Goal: Find specific page/section: Find specific page/section

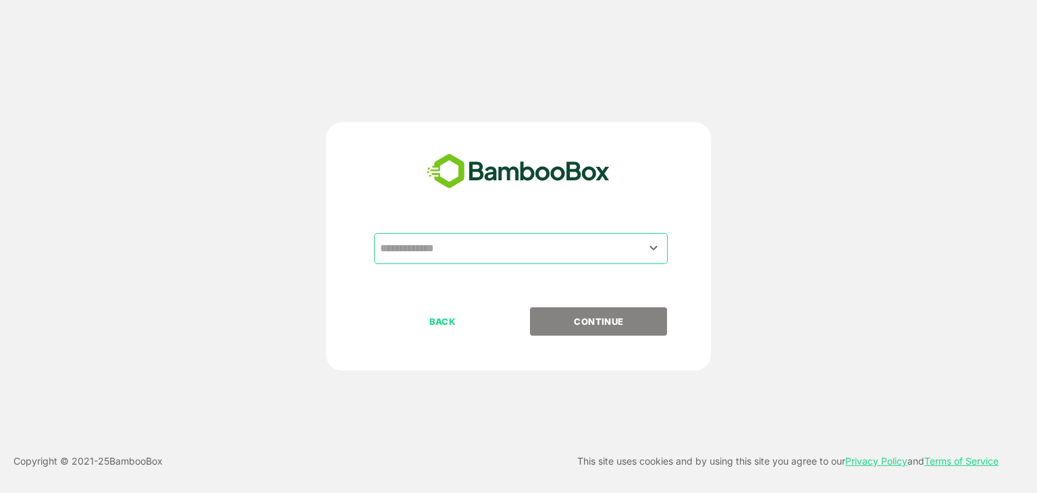
click at [474, 252] on input "text" at bounding box center [521, 249] width 288 height 26
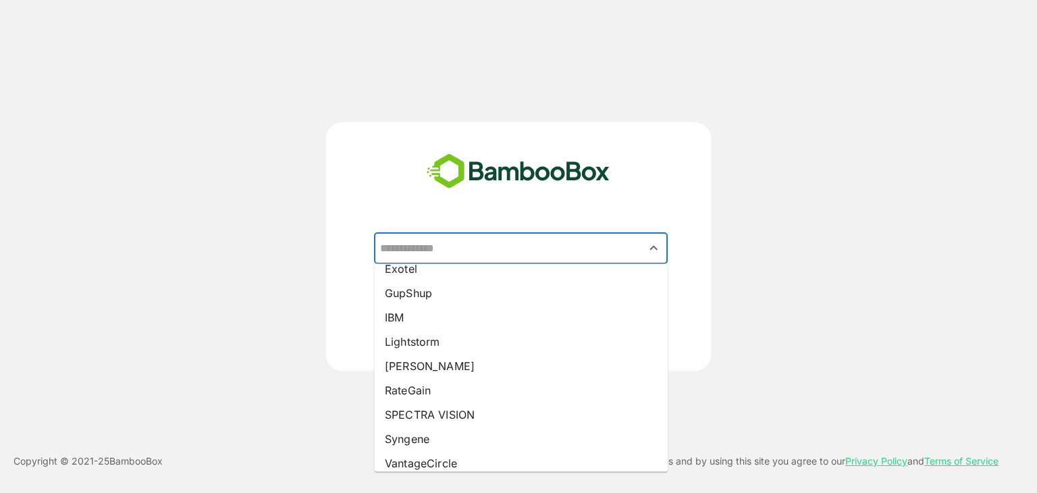
scroll to position [170, 0]
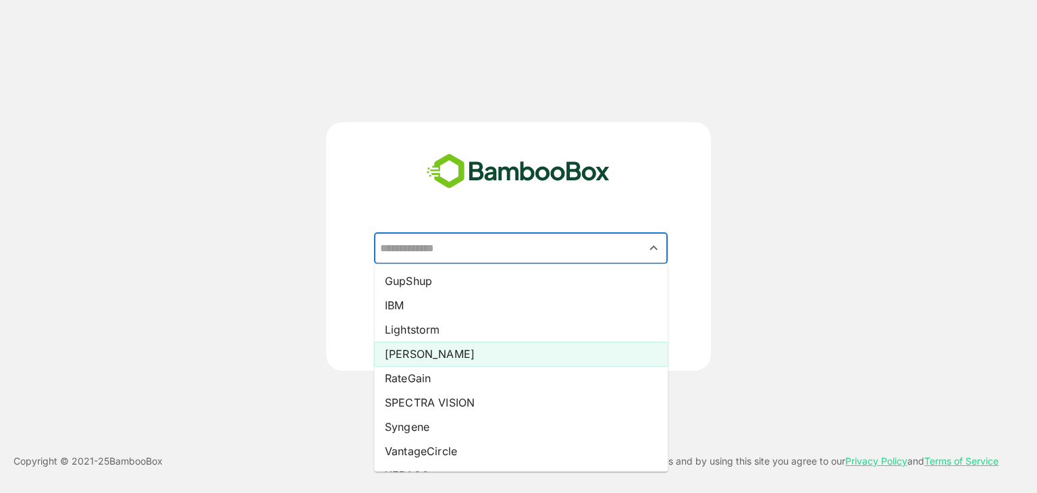
click at [429, 356] on li "[PERSON_NAME]" at bounding box center [521, 354] width 294 height 24
type input "*****"
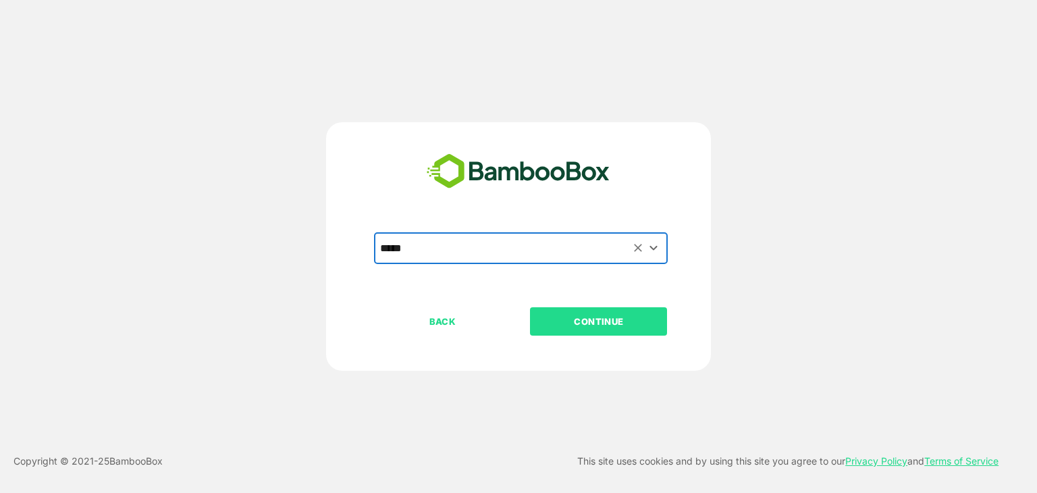
click at [600, 317] on p "CONTINUE" at bounding box center [598, 321] width 135 height 15
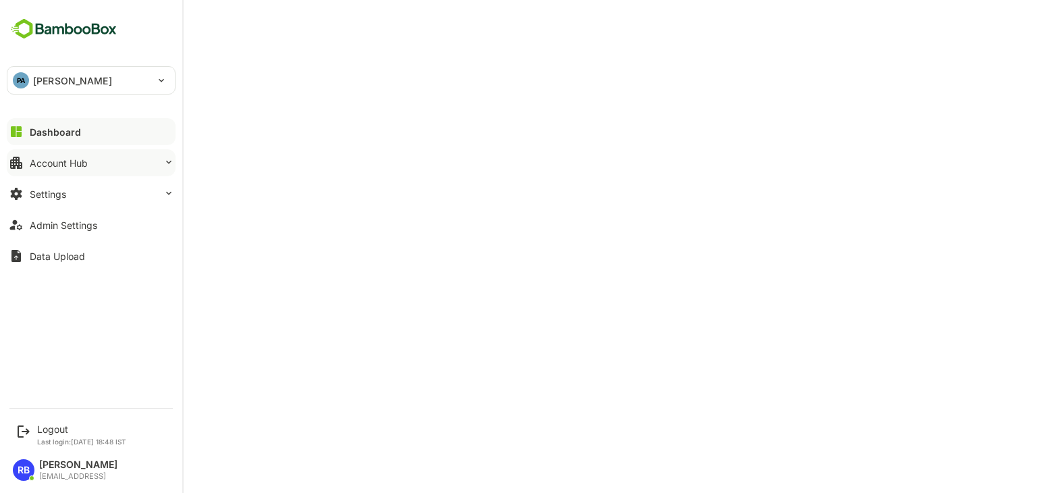
click at [85, 165] on div "Account Hub" at bounding box center [59, 162] width 58 height 11
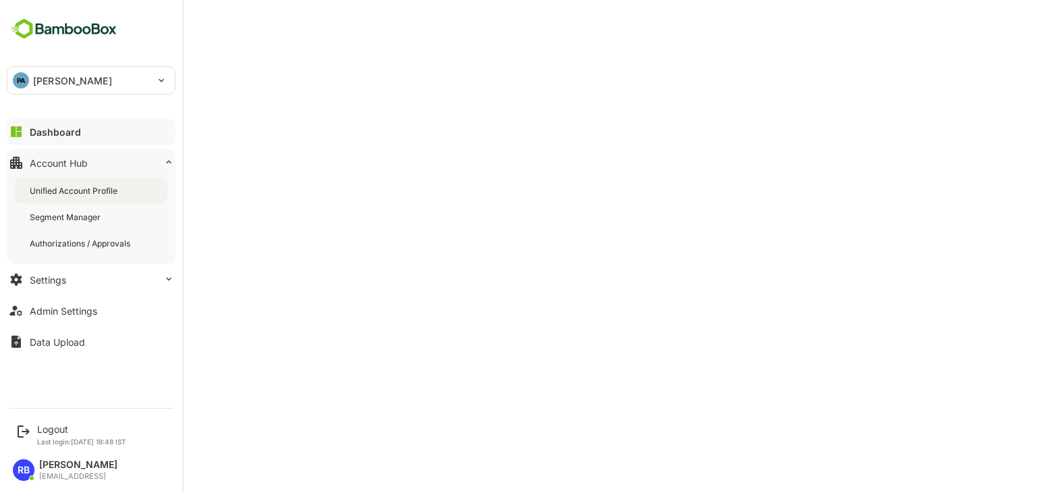
click at [90, 189] on div "Unified Account Profile" at bounding box center [75, 190] width 90 height 11
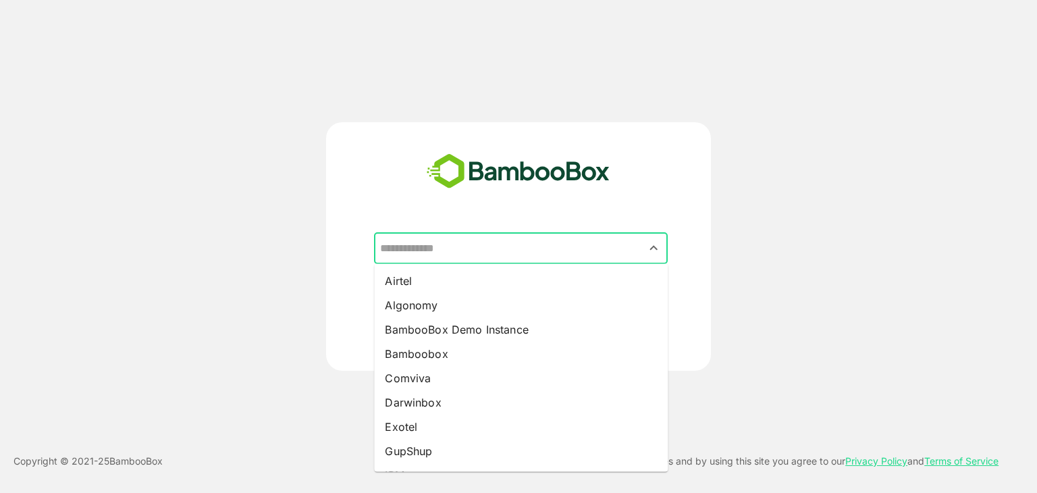
click at [518, 246] on input "text" at bounding box center [521, 249] width 288 height 26
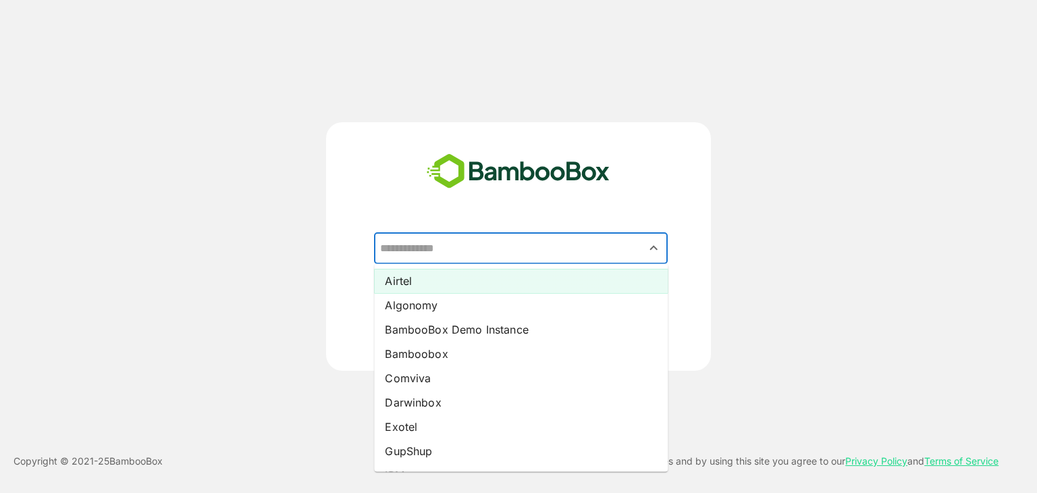
click at [496, 277] on li "Airtel" at bounding box center [521, 281] width 294 height 24
type input "******"
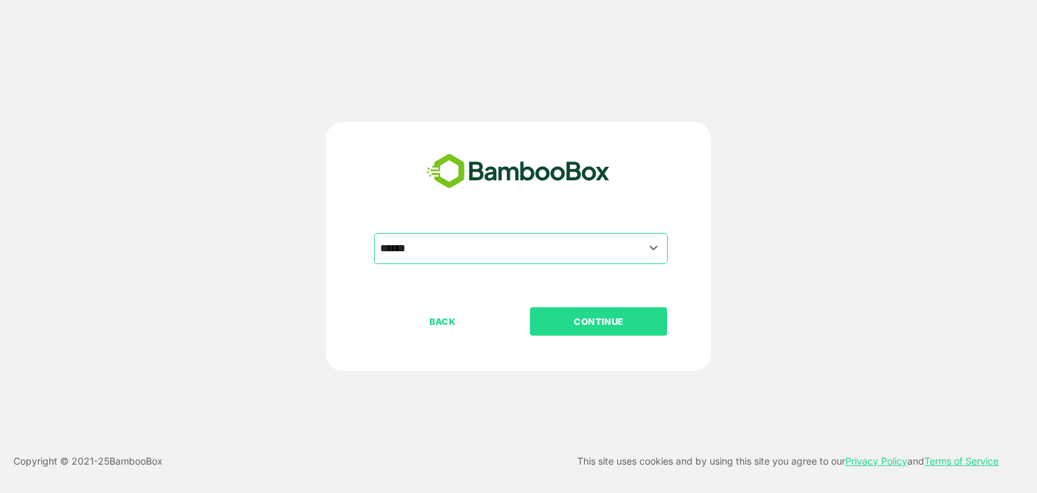
click at [597, 325] on p "CONTINUE" at bounding box center [598, 321] width 135 height 15
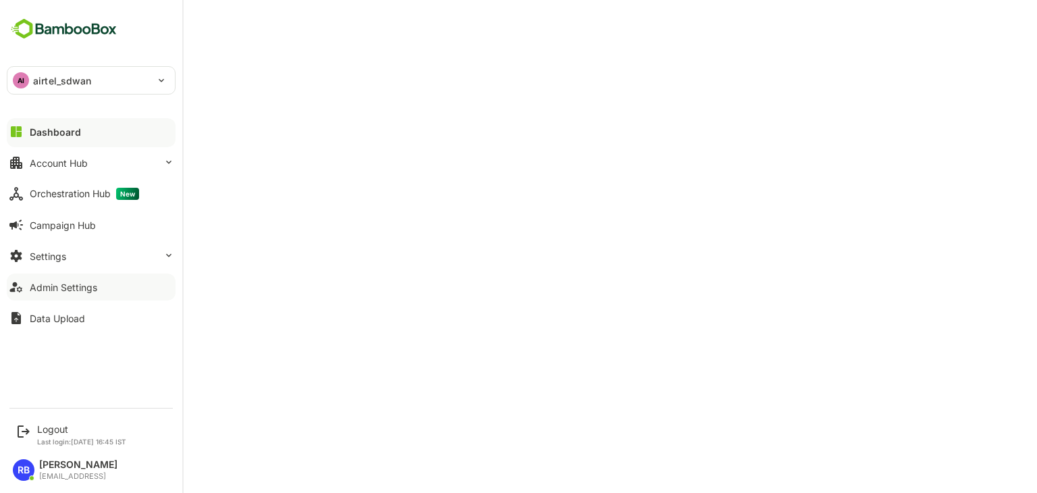
click at [61, 288] on div "Admin Settings" at bounding box center [64, 286] width 68 height 11
click at [82, 83] on p "airtel_sdwan" at bounding box center [62, 81] width 59 height 14
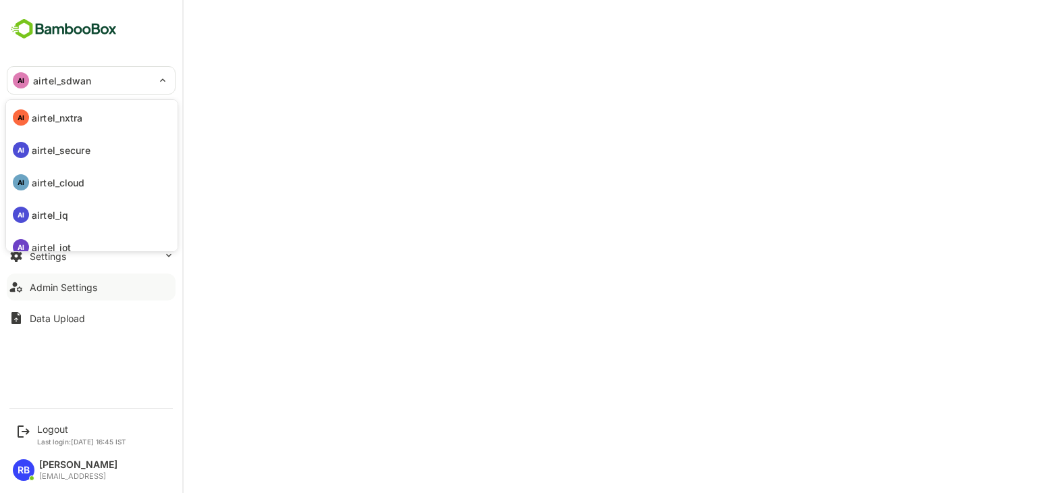
click at [405, 26] on div at bounding box center [518, 246] width 1037 height 493
